Goal: Navigation & Orientation: Understand site structure

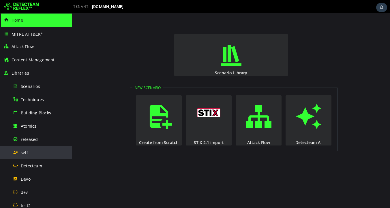
click at [35, 149] on div "self" at bounding box center [41, 152] width 56 height 13
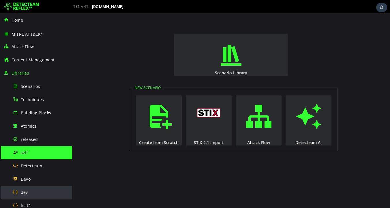
scroll to position [150, 0]
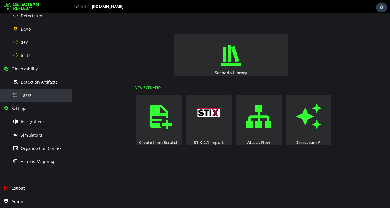
click at [30, 97] on span "Tasks" at bounding box center [26, 95] width 11 height 5
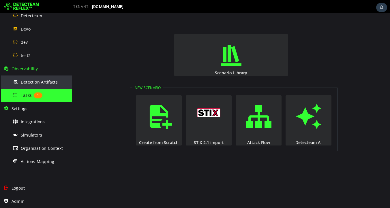
click at [46, 83] on span "Detection Artifacts" at bounding box center [39, 81] width 37 height 5
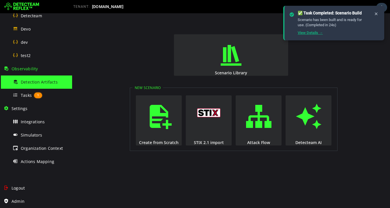
click at [309, 35] on link "View Details →" at bounding box center [310, 33] width 25 height 4
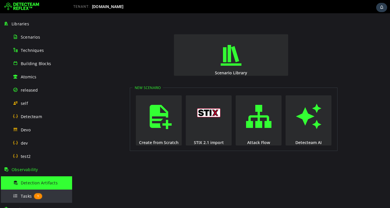
scroll to position [44, 0]
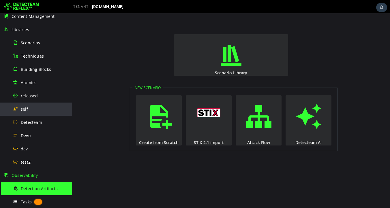
click at [31, 108] on div "self" at bounding box center [41, 109] width 56 height 13
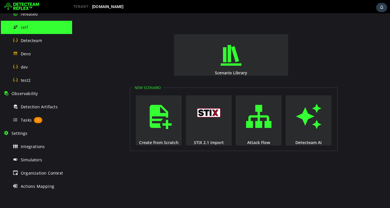
scroll to position [126, 0]
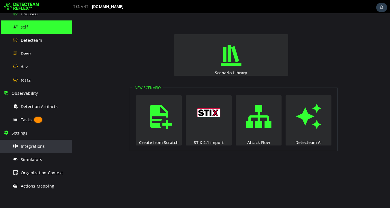
click at [33, 142] on div "Integrations" at bounding box center [41, 146] width 56 height 13
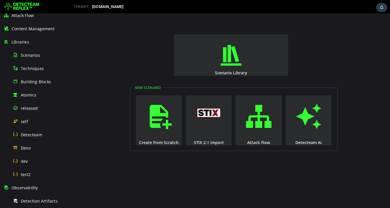
scroll to position [31, 0]
click at [27, 123] on span "self" at bounding box center [24, 121] width 7 height 5
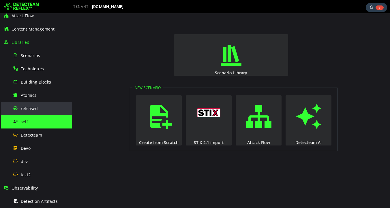
click at [30, 109] on span "released" at bounding box center [29, 108] width 17 height 5
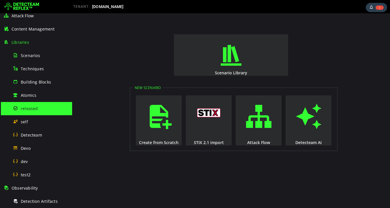
click at [23, 8] on img at bounding box center [21, 6] width 35 height 9
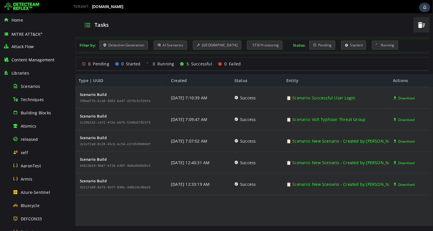
click at [20, 5] on img at bounding box center [21, 6] width 35 height 9
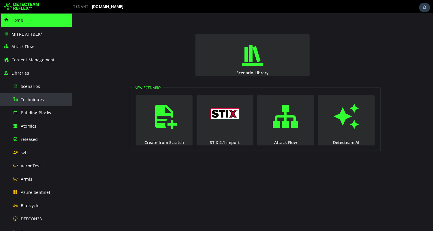
click at [31, 102] on div "Techniques" at bounding box center [41, 99] width 56 height 13
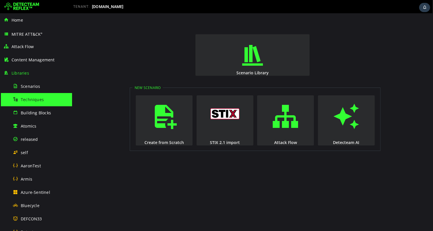
click at [21, 8] on img at bounding box center [21, 6] width 35 height 9
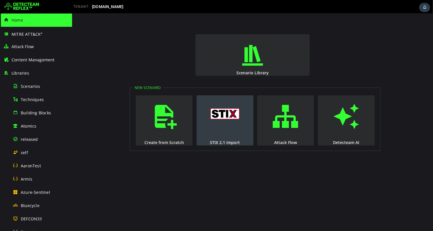
click at [228, 128] on button "STIX 2.1 import" at bounding box center [224, 120] width 57 height 50
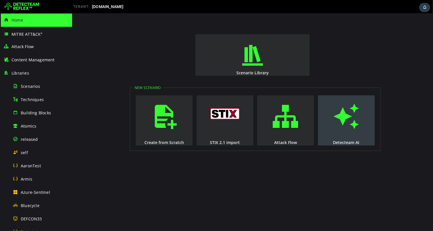
click at [346, 120] on span "button" at bounding box center [346, 116] width 6 height 39
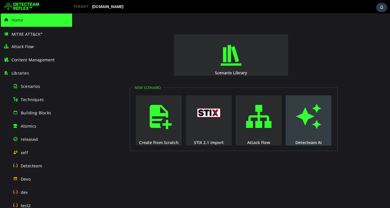
click at [310, 117] on span "button" at bounding box center [309, 116] width 6 height 39
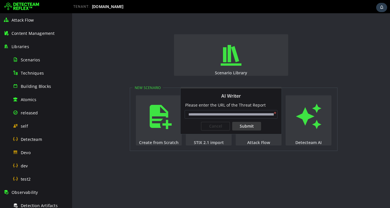
scroll to position [26, 0]
click at [207, 126] on div "Cancel" at bounding box center [215, 126] width 29 height 9
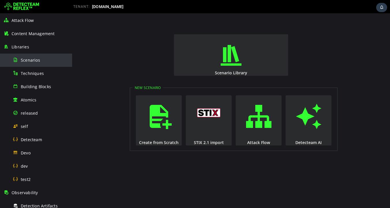
click at [34, 59] on span "Scenarios" at bounding box center [30, 59] width 19 height 5
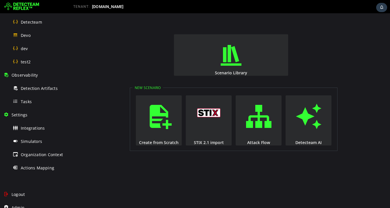
scroll to position [150, 0]
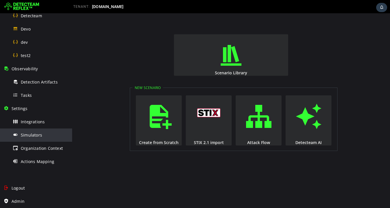
click at [35, 135] on span "Simulators" at bounding box center [31, 134] width 21 height 5
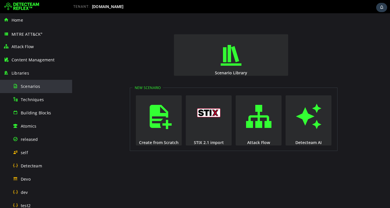
click at [37, 88] on span "Scenarios" at bounding box center [30, 86] width 19 height 5
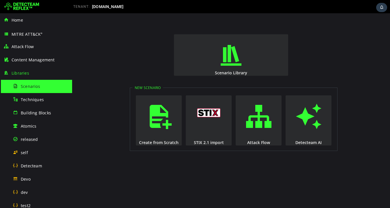
click at [42, 88] on div "Scenarios" at bounding box center [41, 86] width 56 height 13
click at [34, 125] on span "Atomics" at bounding box center [29, 125] width 16 height 5
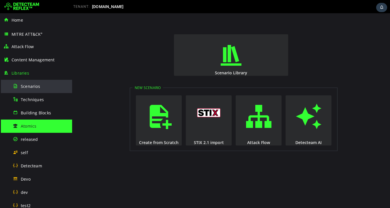
click at [38, 86] on span "Scenarios" at bounding box center [30, 86] width 19 height 5
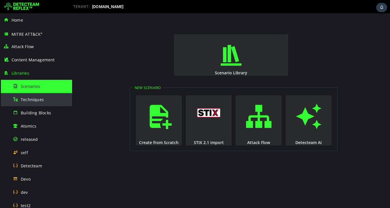
click at [37, 102] on span "Techniques" at bounding box center [32, 99] width 23 height 5
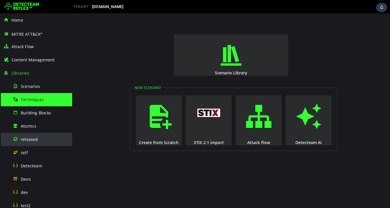
scroll to position [21, 0]
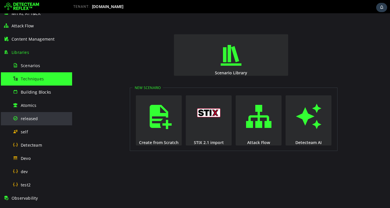
click at [33, 123] on div "released" at bounding box center [41, 118] width 56 height 13
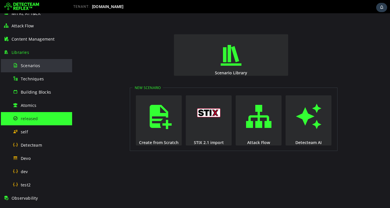
click at [33, 65] on span "Scenarios" at bounding box center [30, 65] width 19 height 5
